Goal: Answer question/provide support: Share knowledge or assist other users

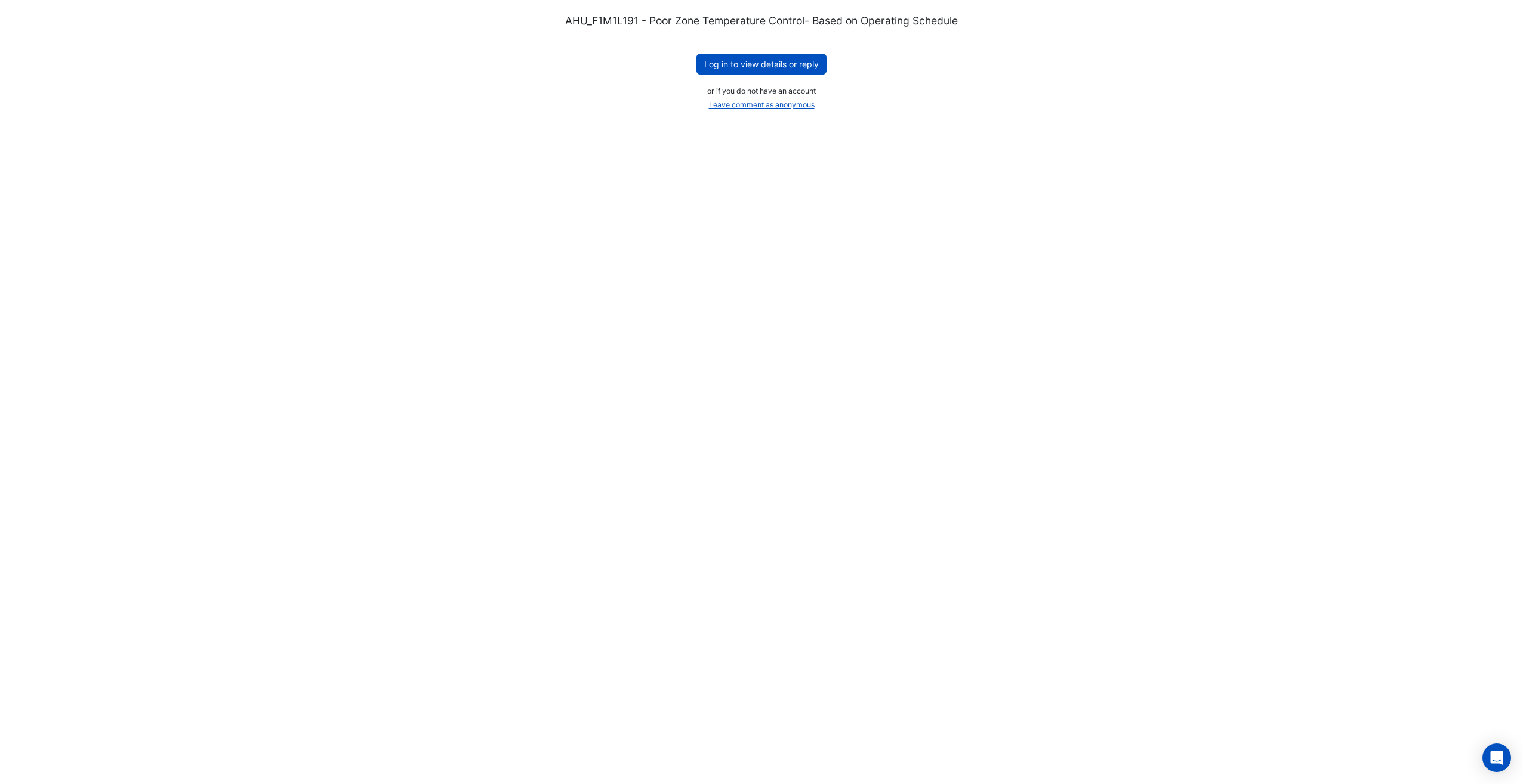
drag, startPoint x: 777, startPoint y: 61, endPoint x: 203, endPoint y: 255, distance: 605.9
click at [777, 61] on button "Log in to view details or reply" at bounding box center [762, 64] width 130 height 21
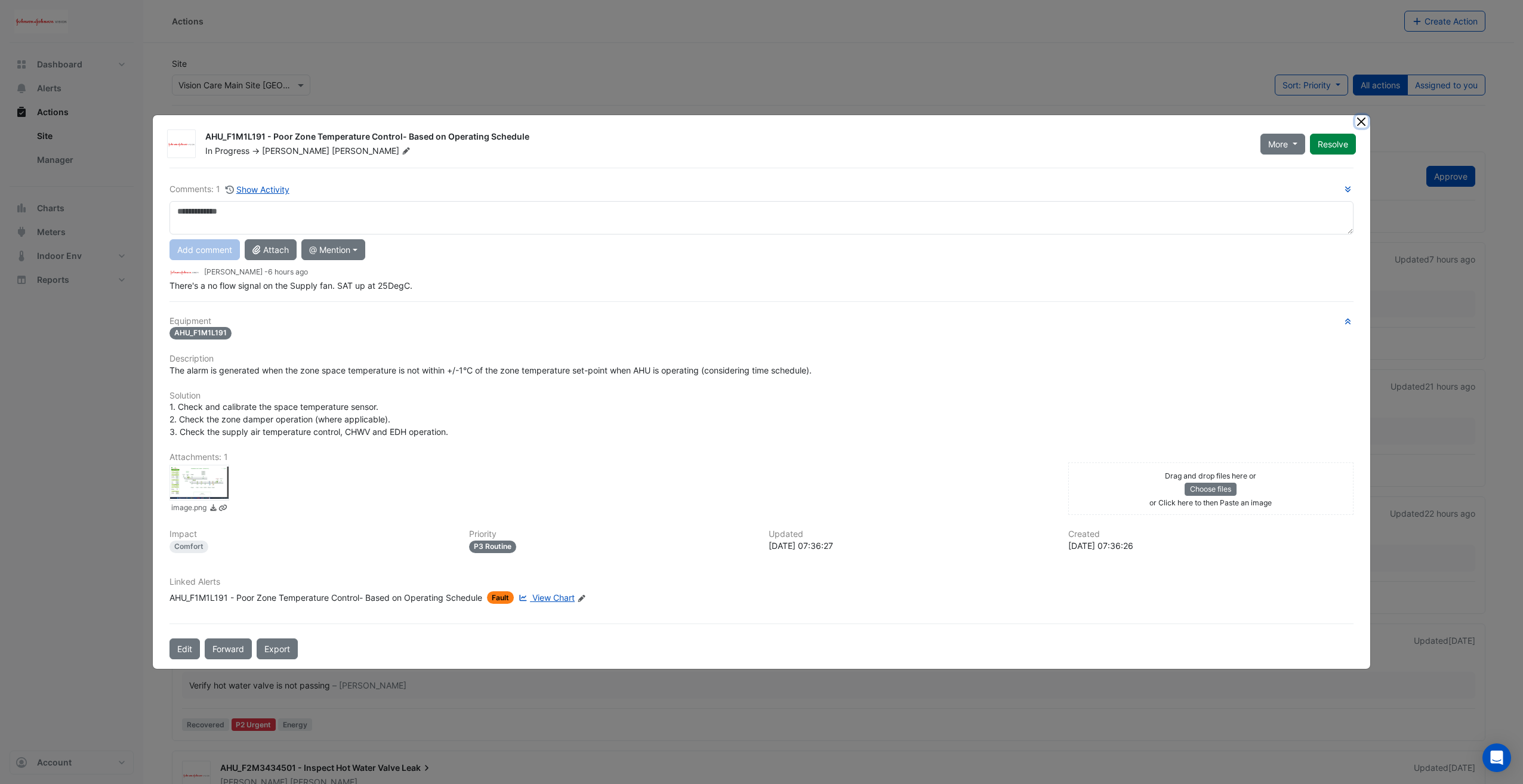
click at [1357, 123] on button "Close" at bounding box center [1361, 121] width 12 height 12
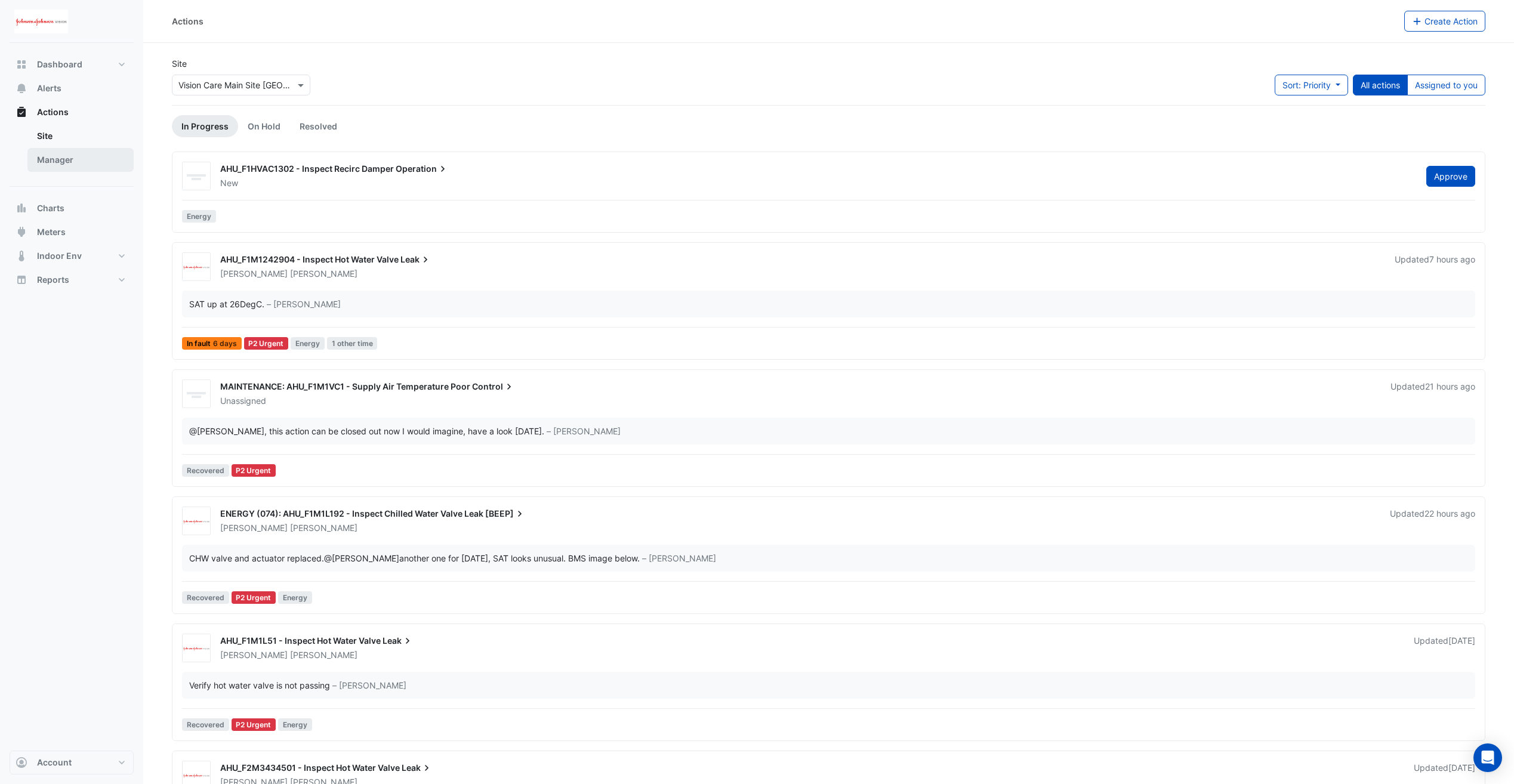
click at [62, 164] on link "Manager" at bounding box center [80, 159] width 107 height 24
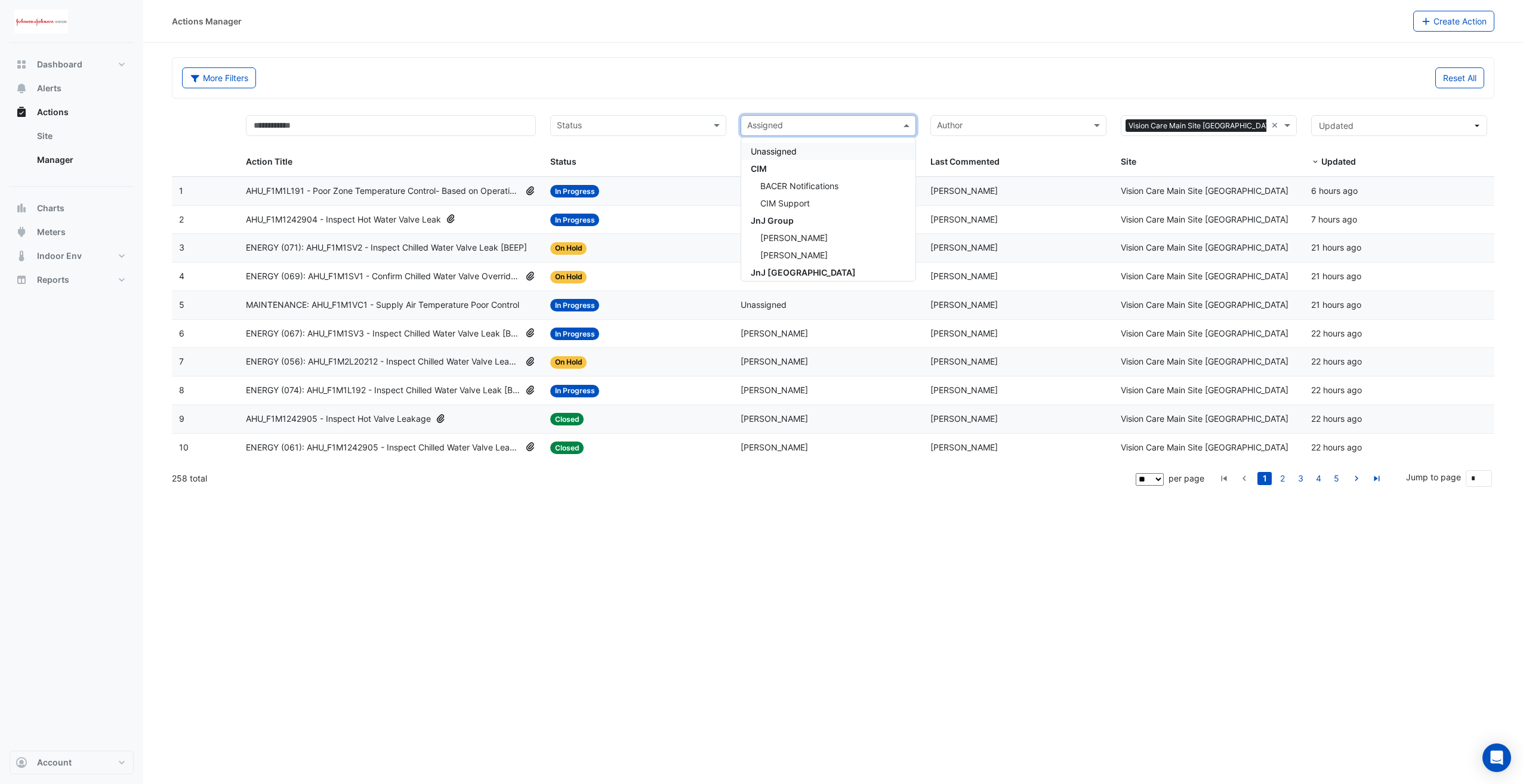
click at [845, 126] on input "text" at bounding box center [822, 127] width 149 height 14
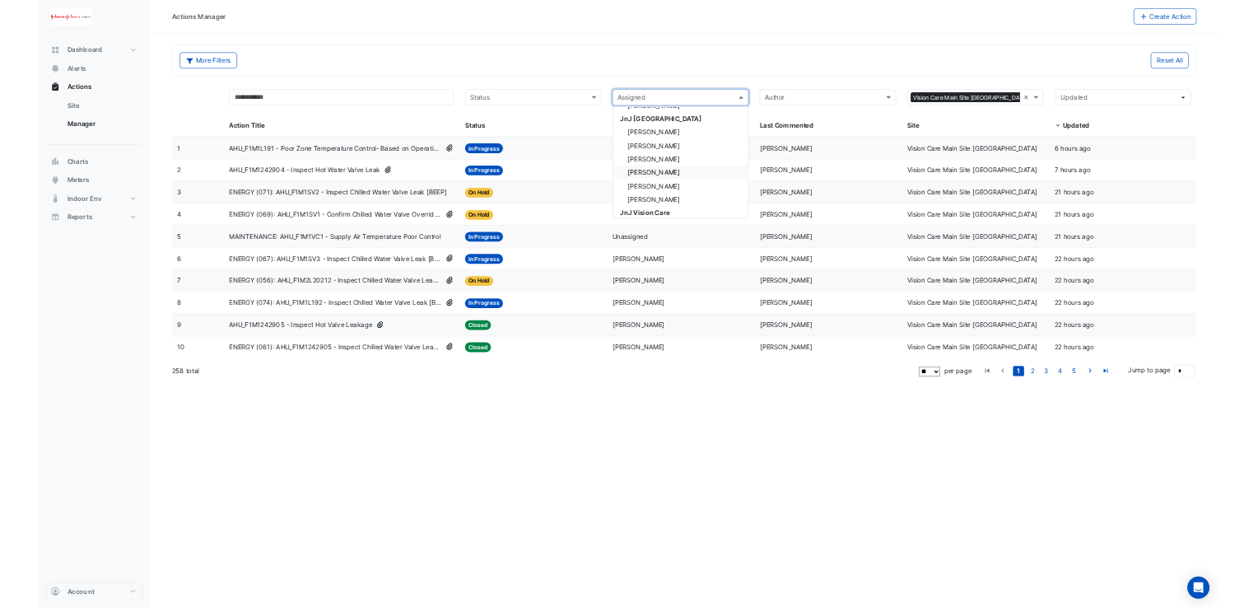
scroll to position [247, 0]
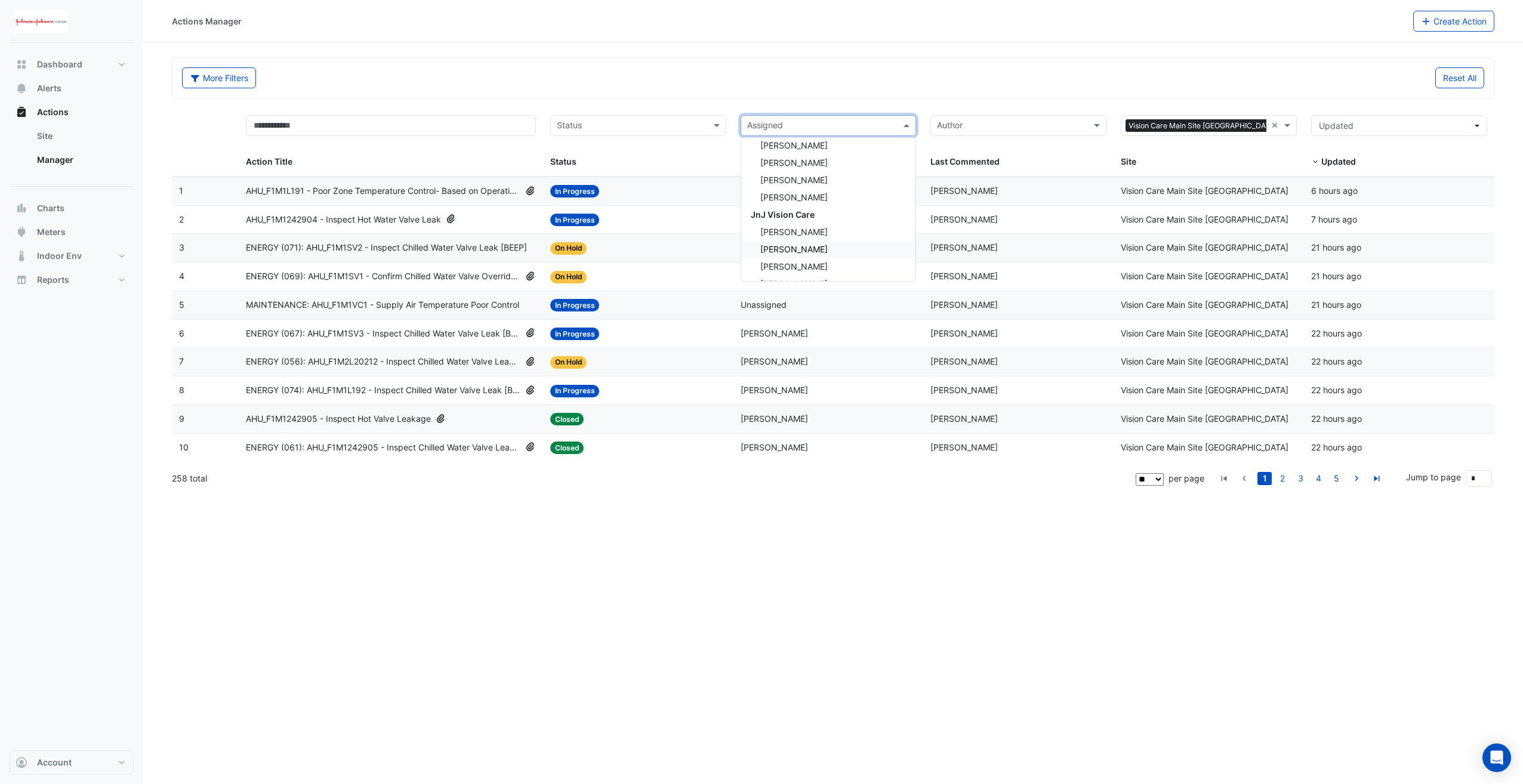
click at [821, 245] on span "Brian Heffernan" at bounding box center [794, 249] width 67 height 10
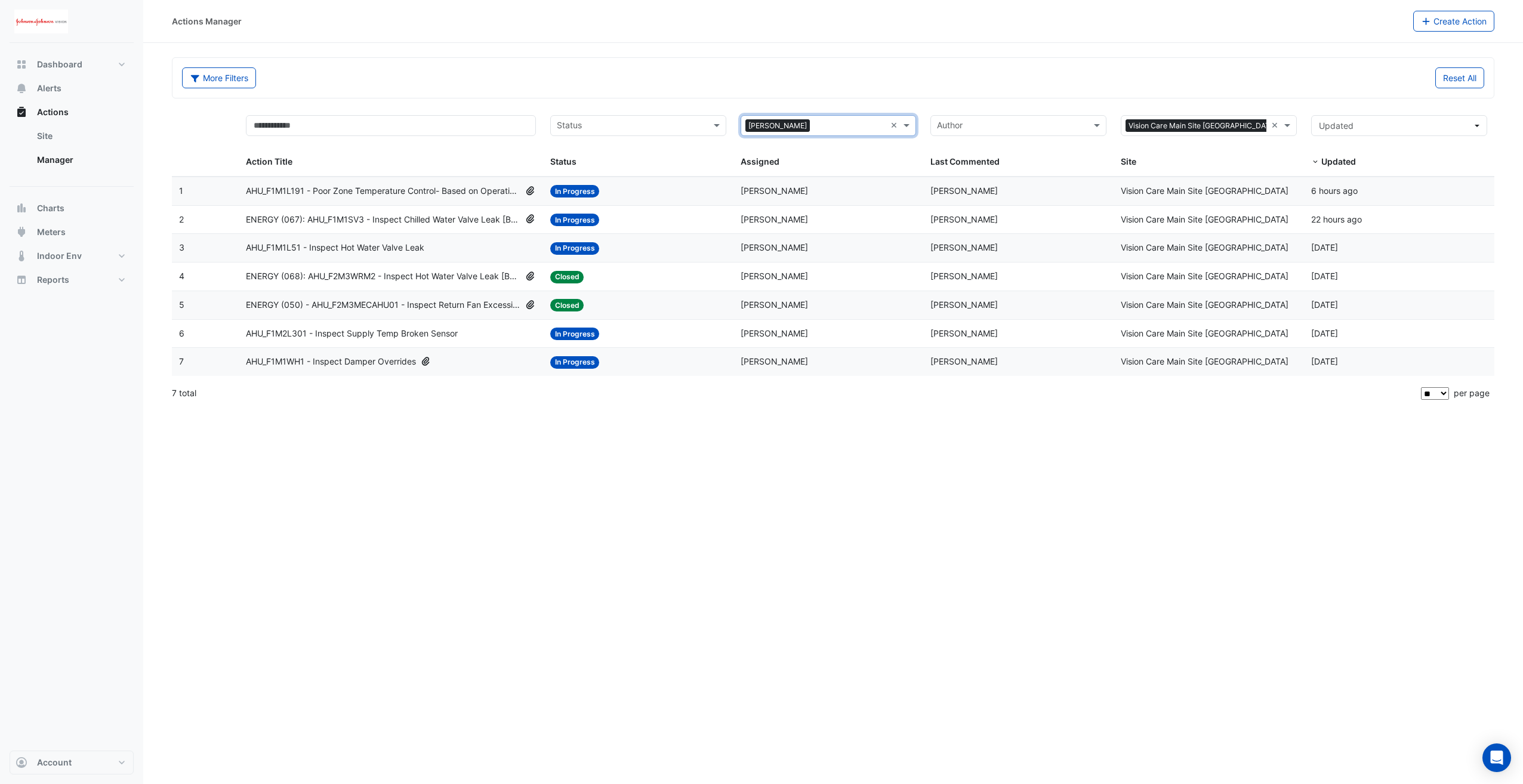
click at [324, 194] on span "AHU_F1M1L191 - Poor Zone Temperature Control- Based on Operating Schedule" at bounding box center [383, 191] width 275 height 14
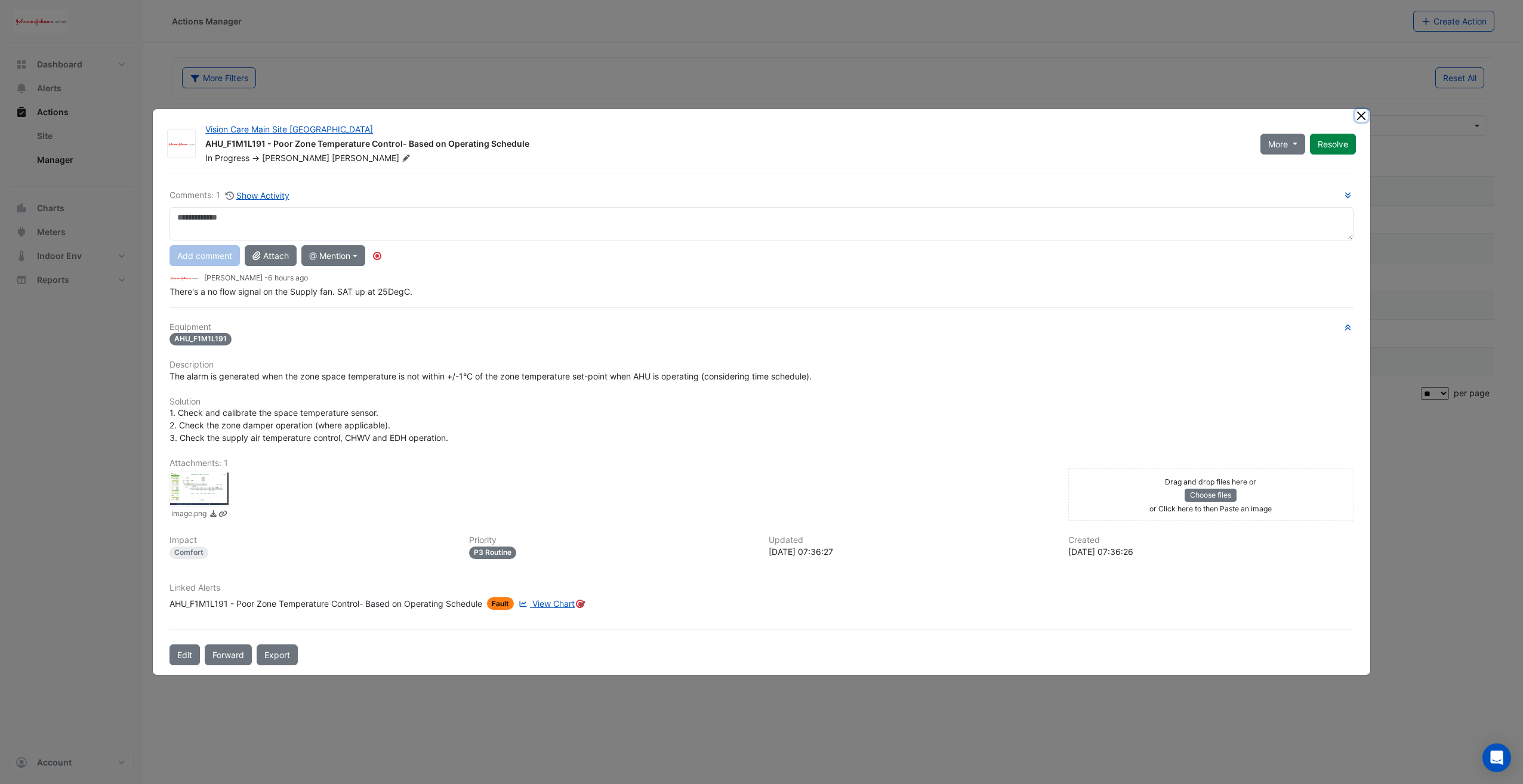
click at [1358, 120] on button "Close" at bounding box center [1361, 115] width 12 height 12
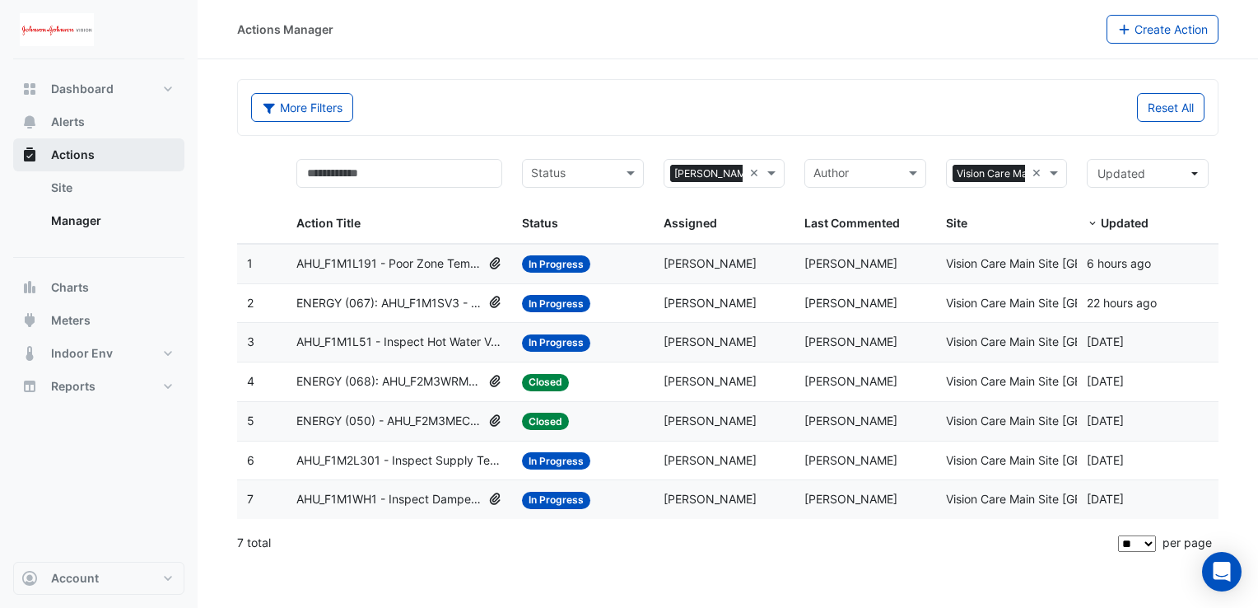
drag, startPoint x: 66, startPoint y: 154, endPoint x: 109, endPoint y: 152, distance: 42.8
click at [66, 154] on span "Actions" at bounding box center [73, 155] width 44 height 16
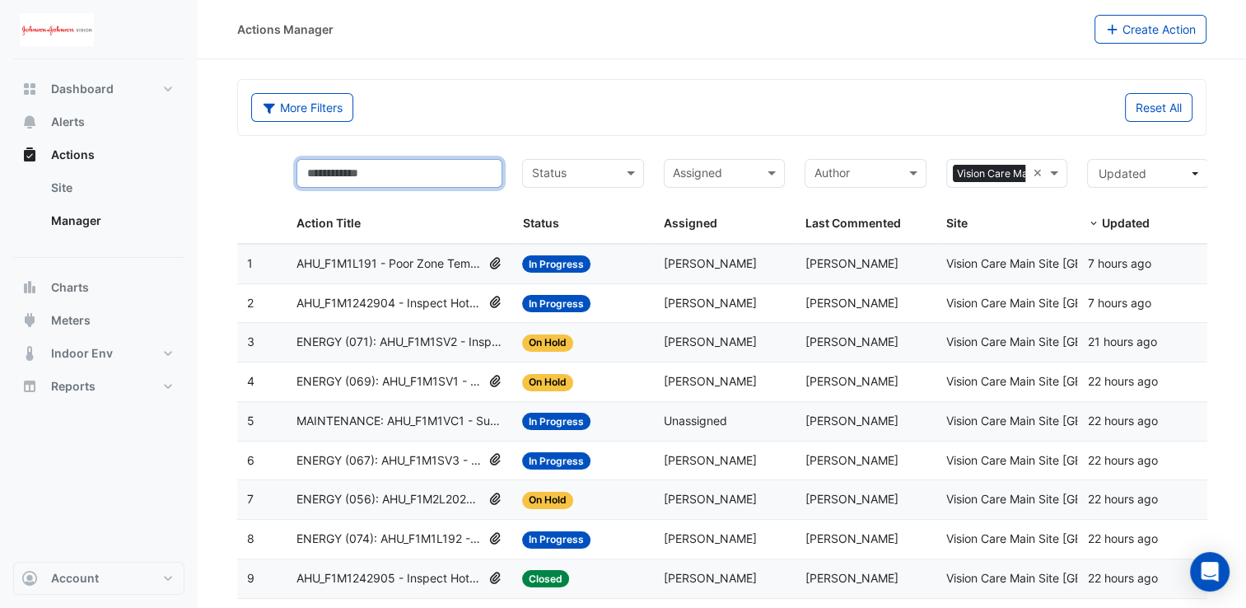
click at [354, 169] on input "text" at bounding box center [399, 173] width 206 height 29
click at [600, 99] on div "More Filters" at bounding box center [481, 107] width 481 height 29
click at [1201, 175] on button "Updated" at bounding box center [1148, 173] width 122 height 29
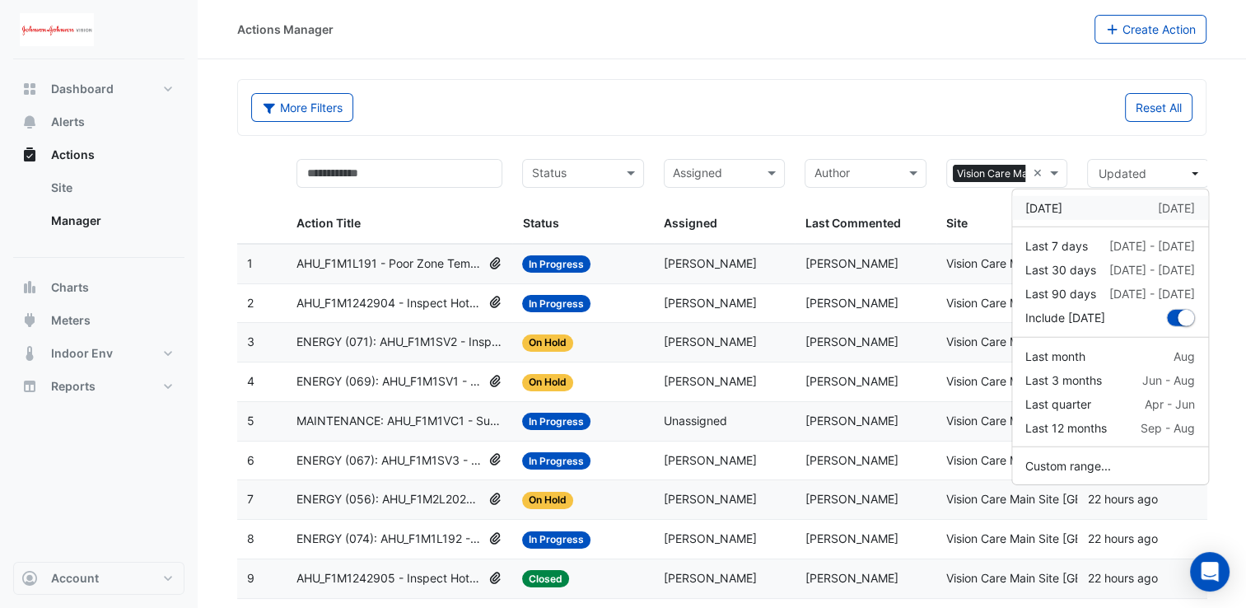
click at [1130, 212] on div "Yesterday 29 Sep" at bounding box center [1110, 207] width 170 height 17
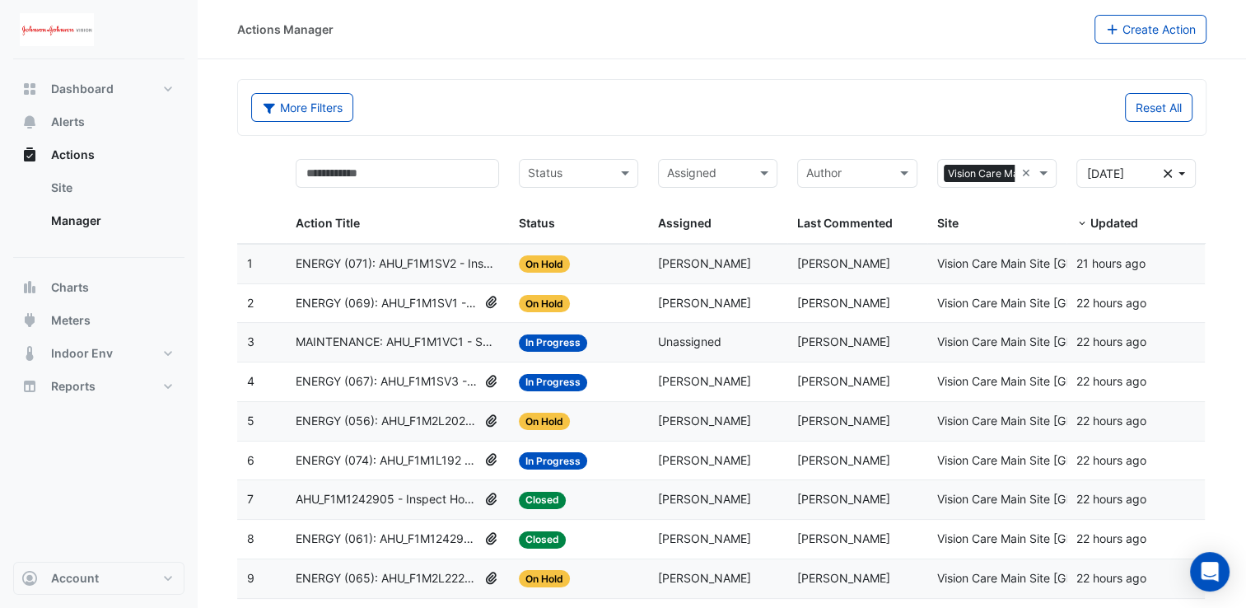
click at [433, 265] on span "ENERGY (071): AHU_F1M1SV2 - Inspect Chilled Water Valve Leak [BEEP]" at bounding box center [397, 263] width 203 height 19
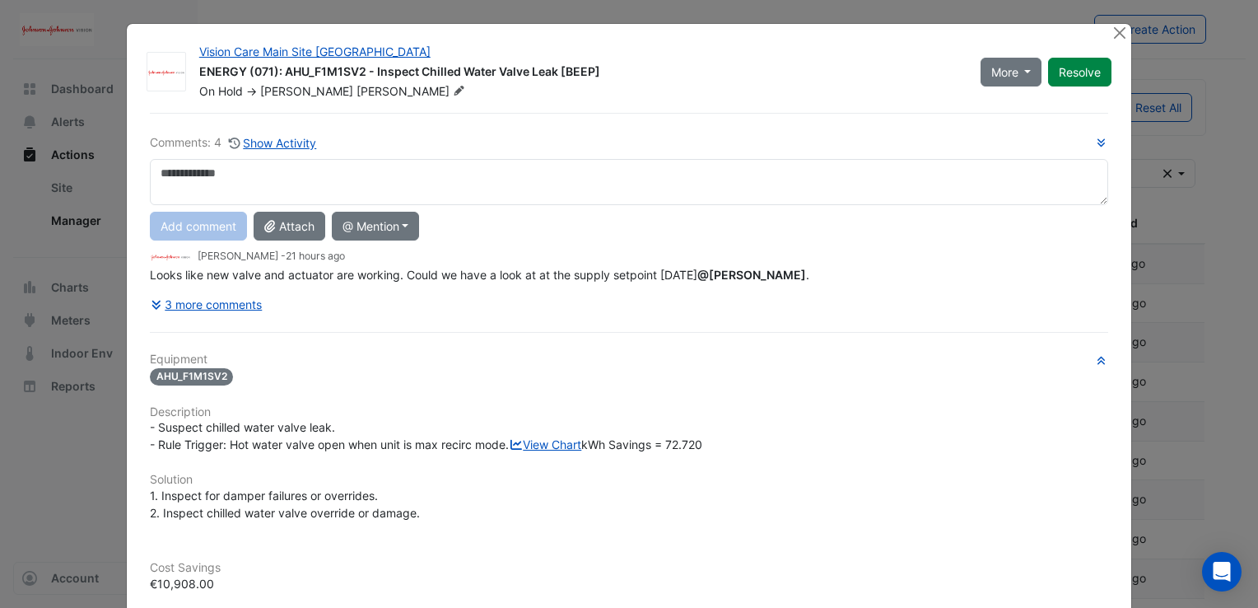
click at [310, 182] on textarea at bounding box center [629, 182] width 958 height 46
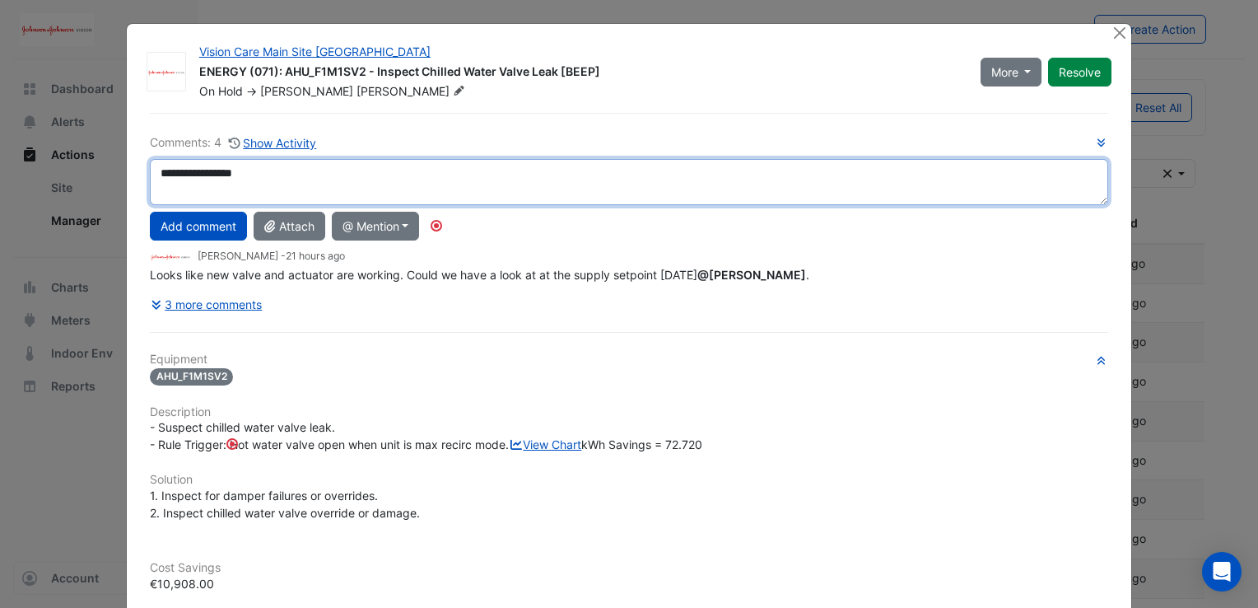
click at [319, 170] on textarea "**********" at bounding box center [629, 182] width 958 height 46
type textarea "*"
type textarea "**********"
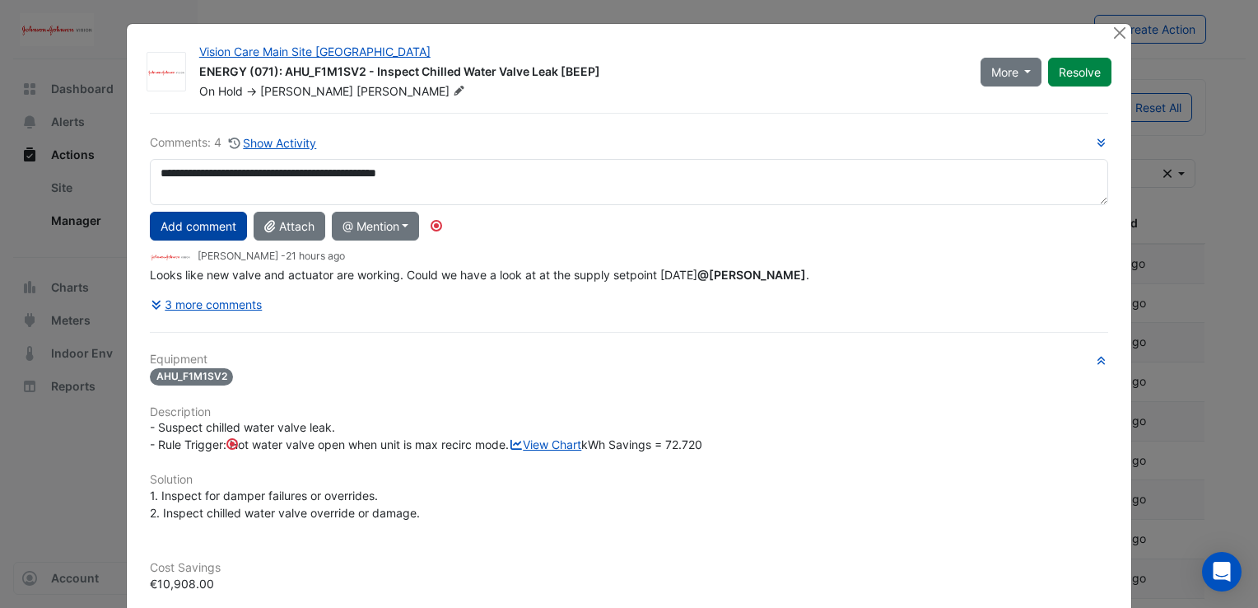
click at [199, 221] on button "Add comment" at bounding box center [198, 226] width 97 height 29
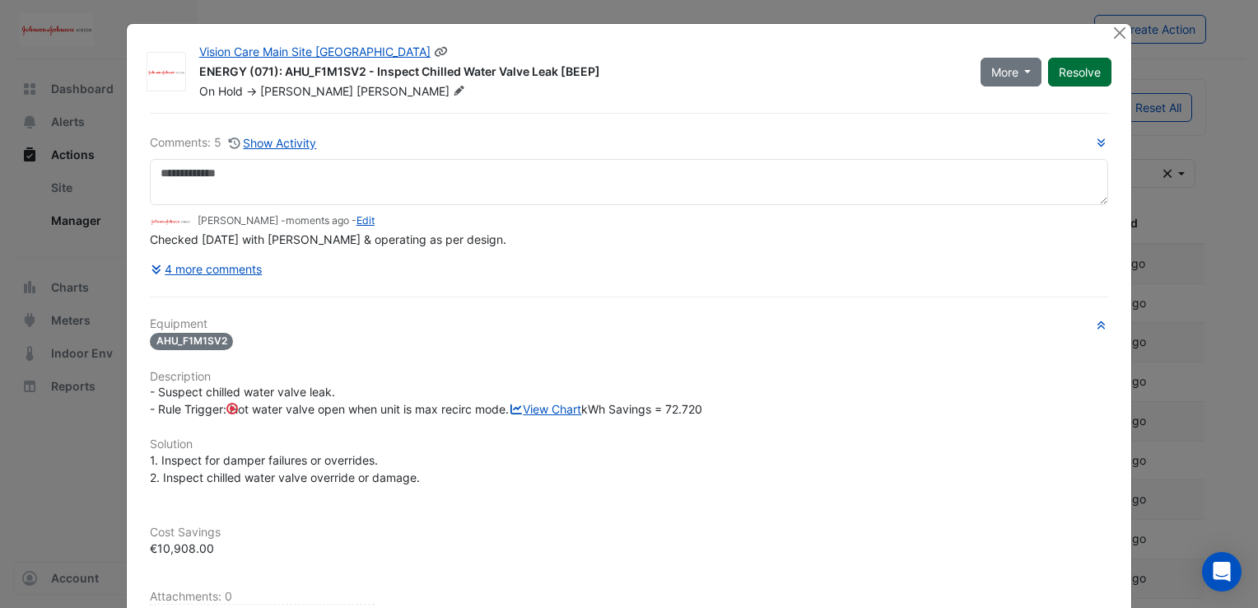
click at [1067, 71] on button "Resolve" at bounding box center [1079, 72] width 63 height 29
click at [1117, 37] on button "Close" at bounding box center [1119, 32] width 17 height 17
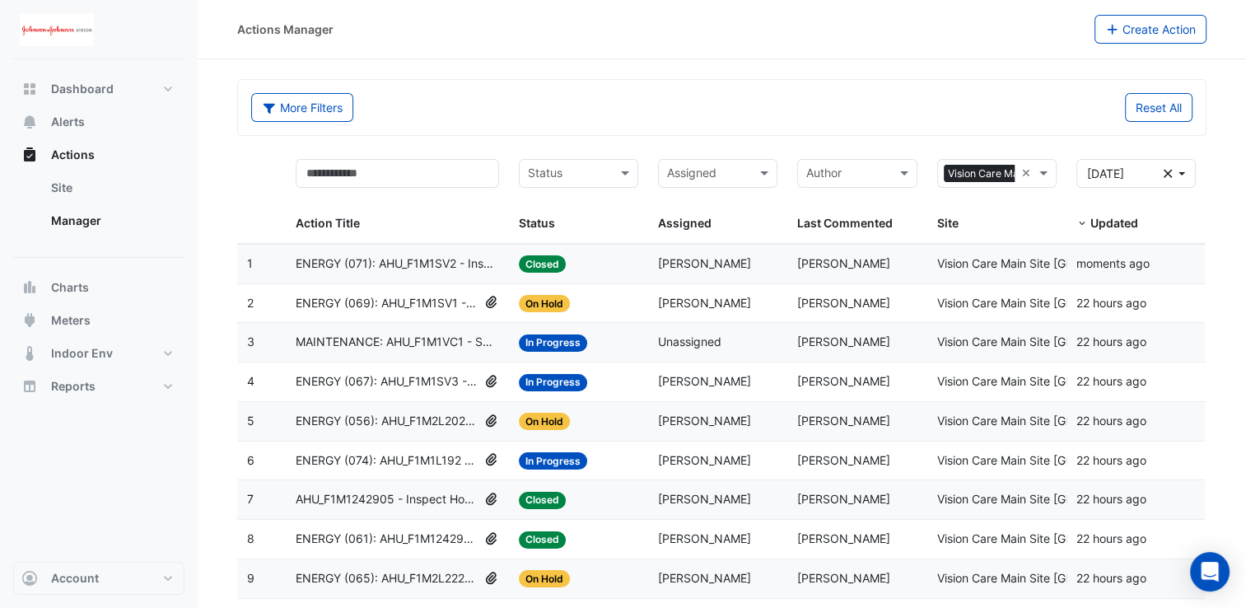
click at [438, 303] on span "ENERGY (069): AHU_F1M1SV1 - Confirm Chilled Water Valve Override Open (Energy W…" at bounding box center [387, 303] width 182 height 19
